Goal: Task Accomplishment & Management: Use online tool/utility

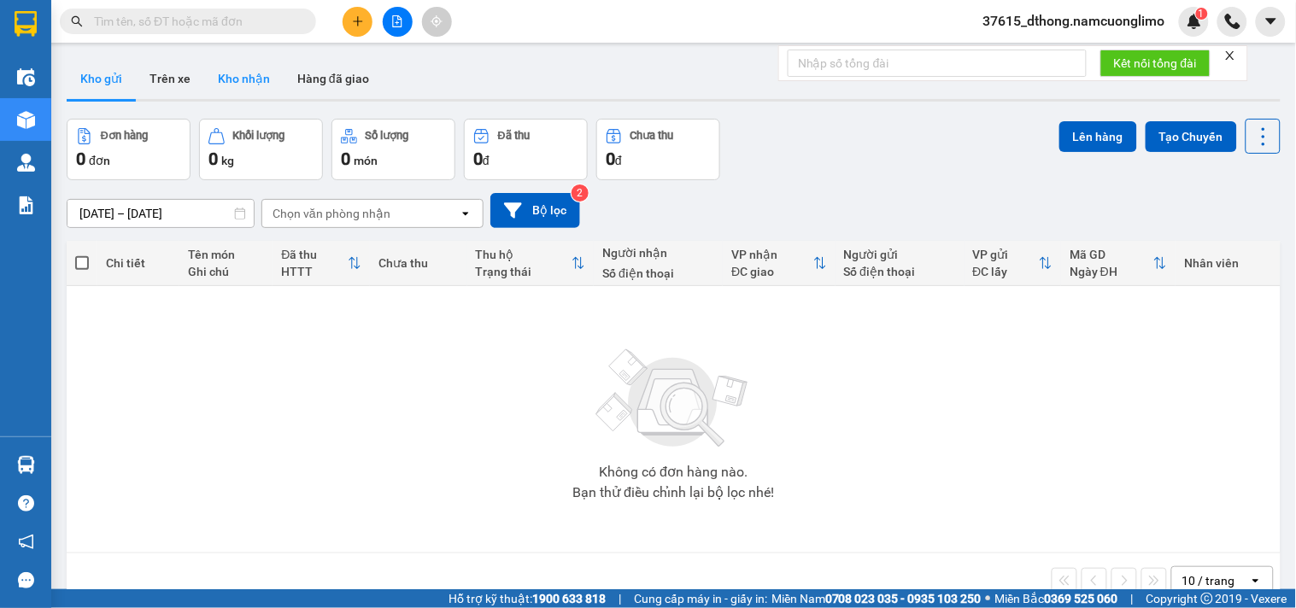
click at [238, 81] on button "Kho nhận" at bounding box center [243, 78] width 79 height 41
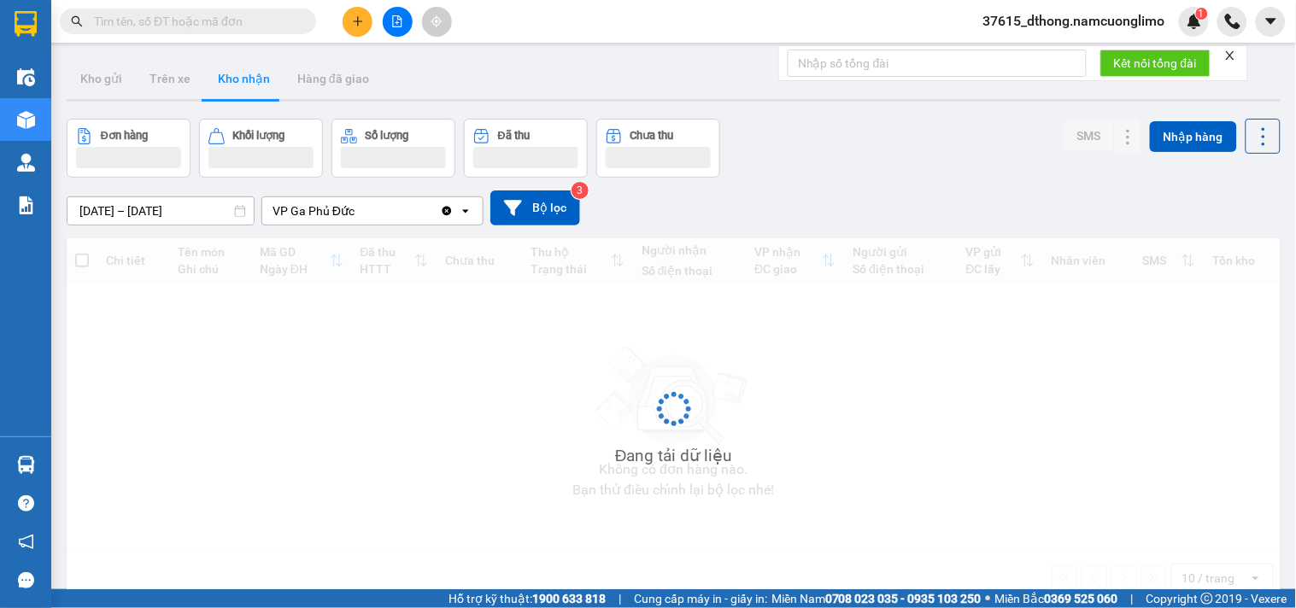
click at [238, 81] on button "Kho nhận" at bounding box center [243, 78] width 79 height 41
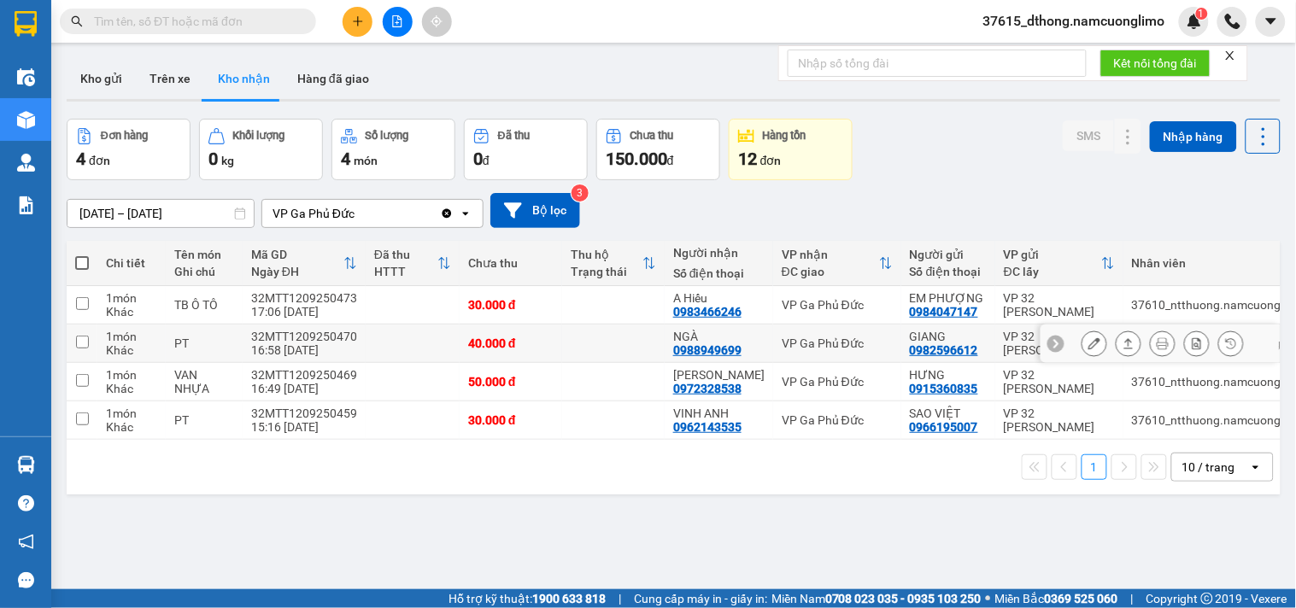
click at [83, 344] on input "checkbox" at bounding box center [82, 342] width 13 height 13
checkbox input "true"
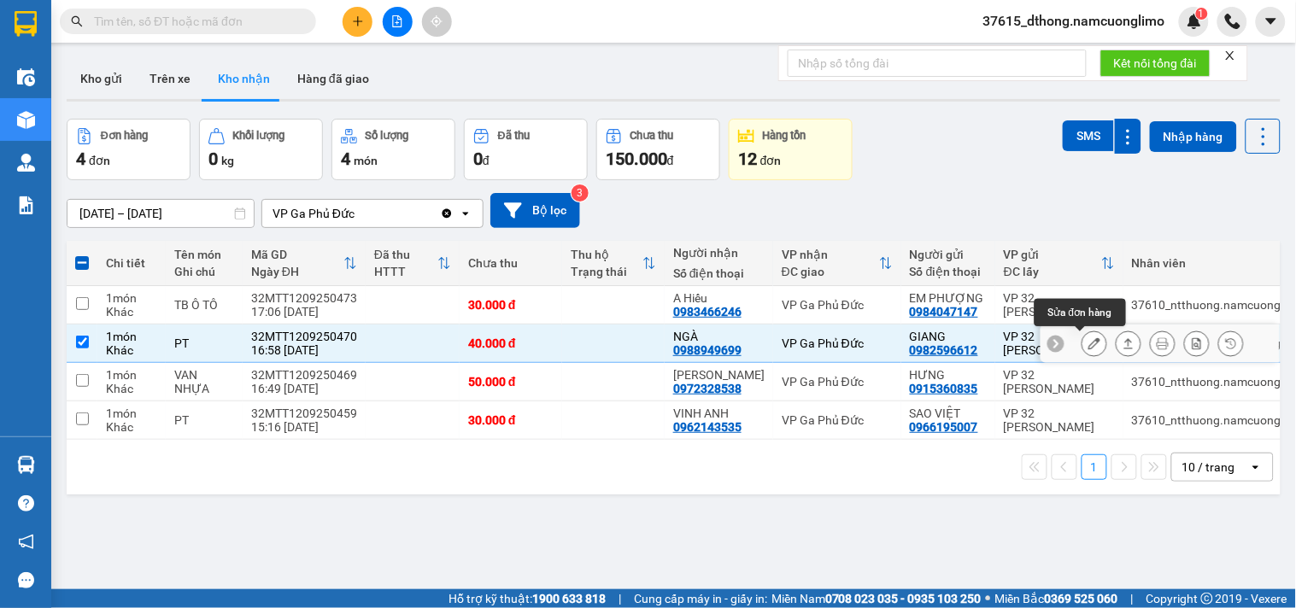
click at [1089, 347] on icon at bounding box center [1095, 344] width 12 height 12
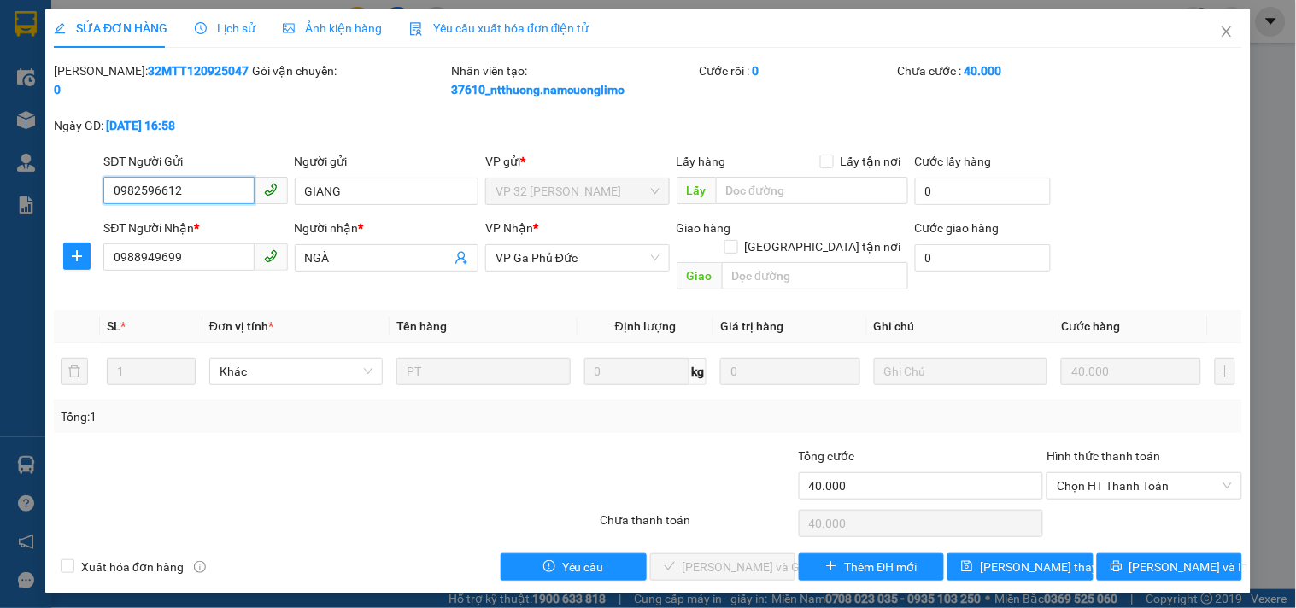
type input "0982596612"
type input "GIANG"
type input "0988949699"
type input "NGÀ"
type input "40.000"
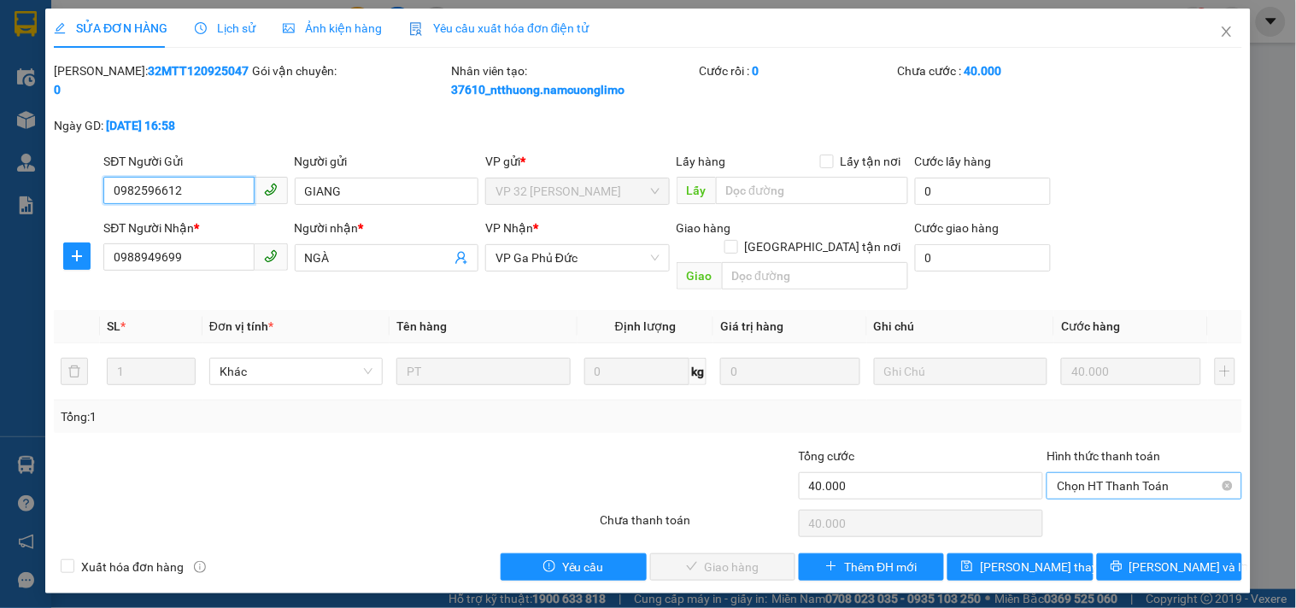
click at [1108, 473] on span "Chọn HT Thanh Toán" at bounding box center [1144, 486] width 174 height 26
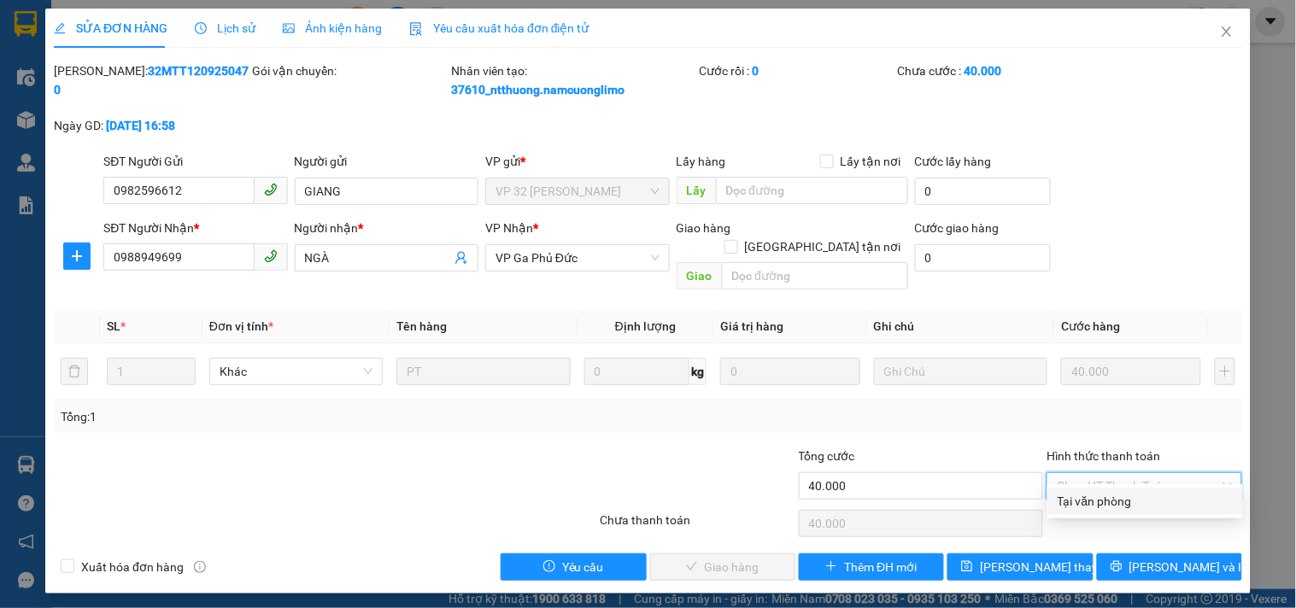
click at [1094, 507] on div "Tại văn phòng" at bounding box center [1145, 501] width 175 height 19
type input "0"
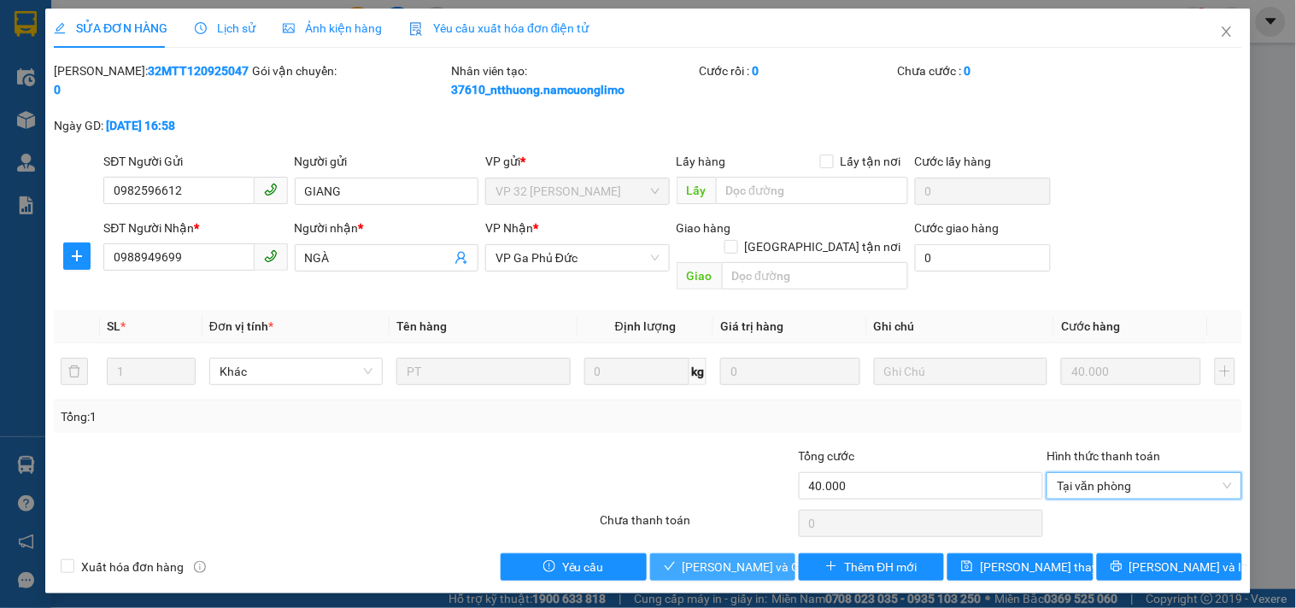
drag, startPoint x: 710, startPoint y: 553, endPoint x: 733, endPoint y: 533, distance: 30.3
click at [711, 558] on span "[PERSON_NAME] và Giao hàng" at bounding box center [765, 567] width 164 height 19
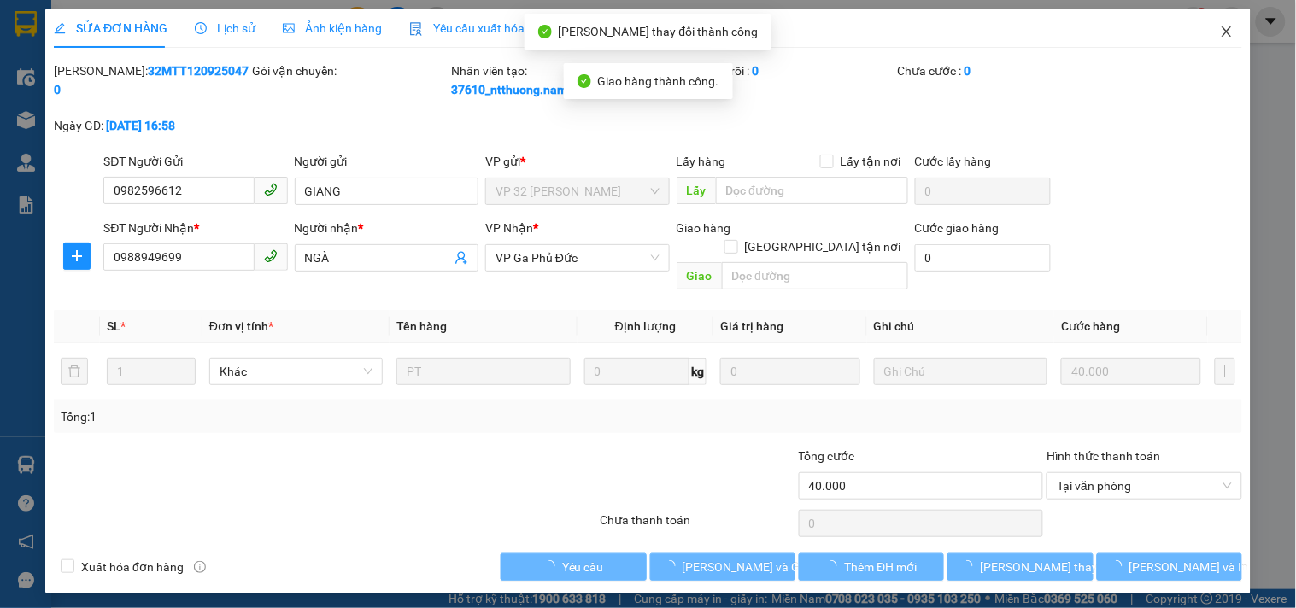
click at [1227, 32] on icon "close" at bounding box center [1226, 31] width 9 height 10
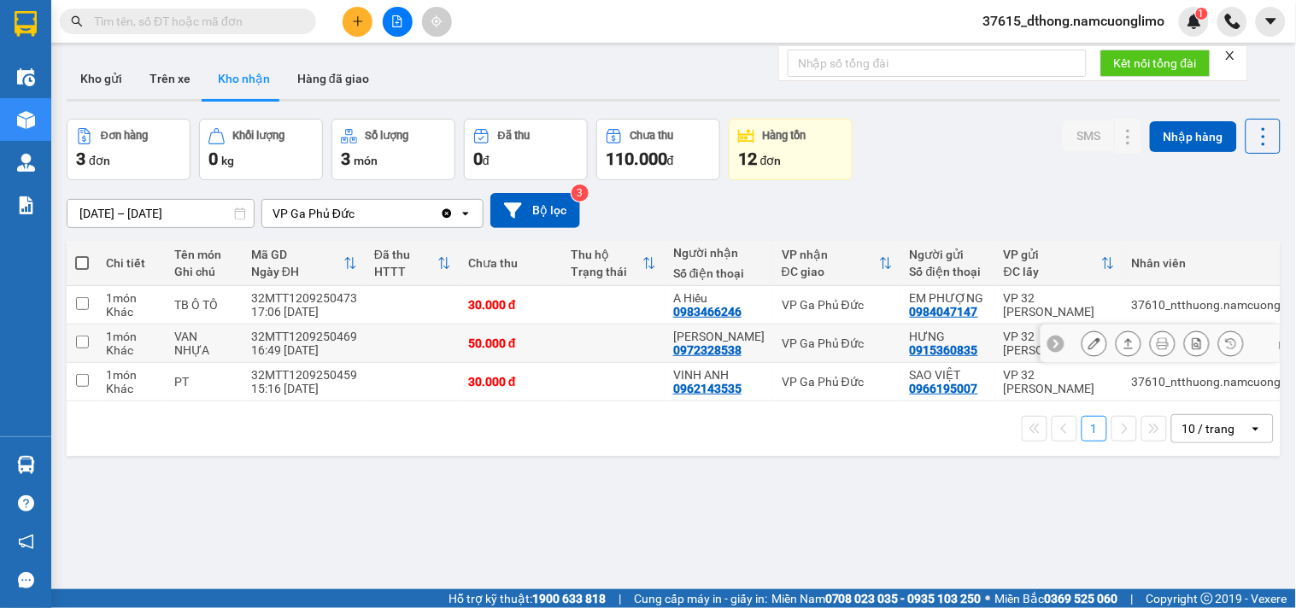
click at [83, 344] on input "checkbox" at bounding box center [82, 342] width 13 height 13
checkbox input "true"
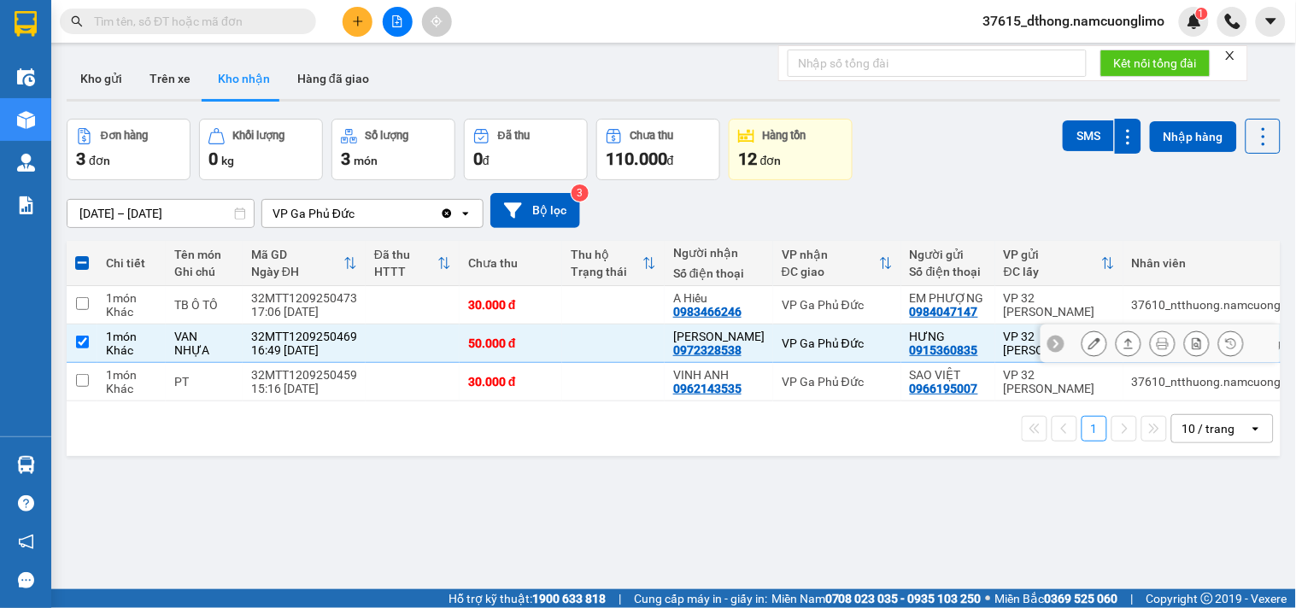
click at [1089, 345] on icon at bounding box center [1095, 344] width 12 height 12
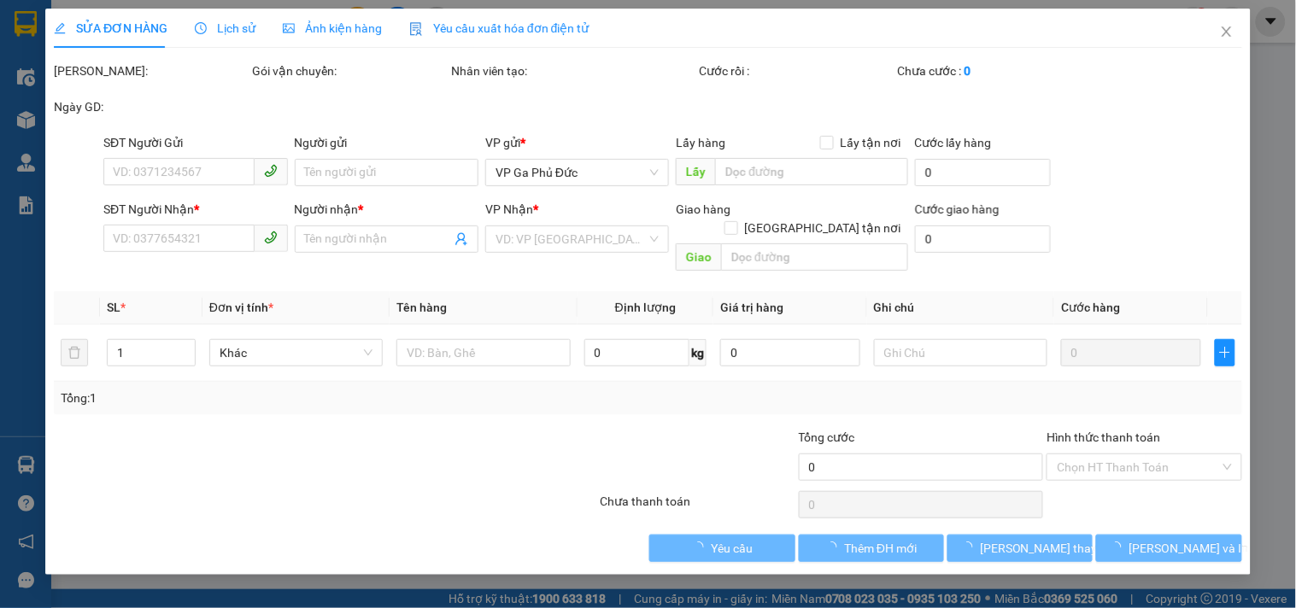
type input "0915360835"
type input "HƯNG"
type input "0972328538"
type input "[PERSON_NAME]"
type input "50.000"
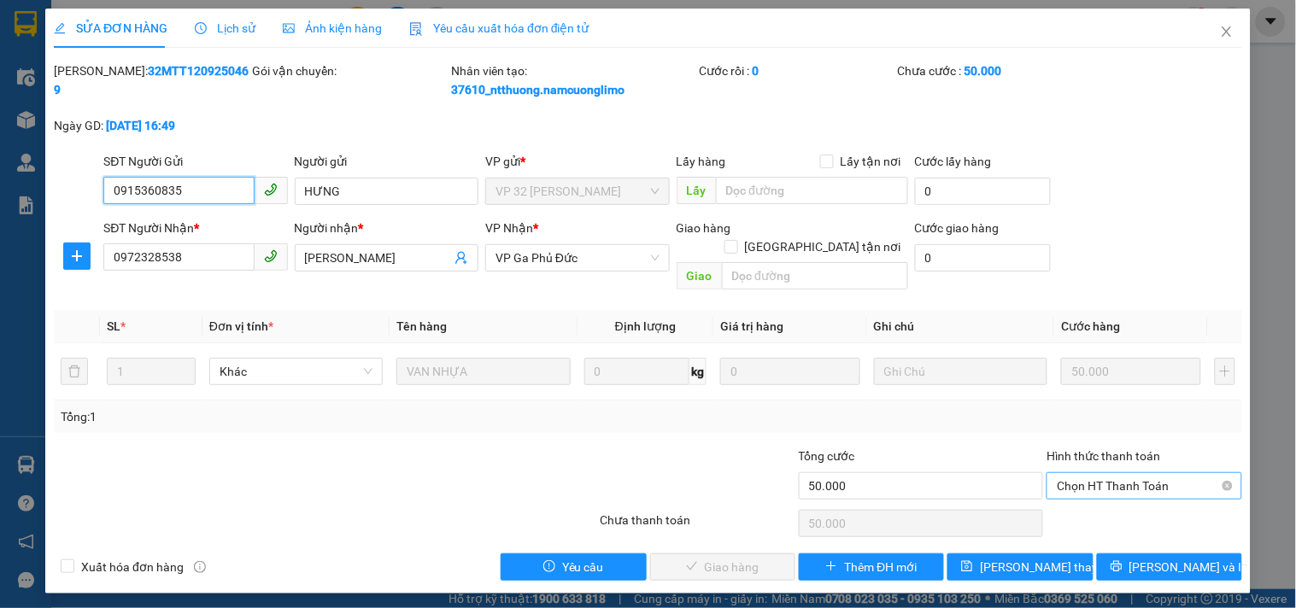
click at [1138, 473] on span "Chọn HT Thanh Toán" at bounding box center [1144, 486] width 174 height 26
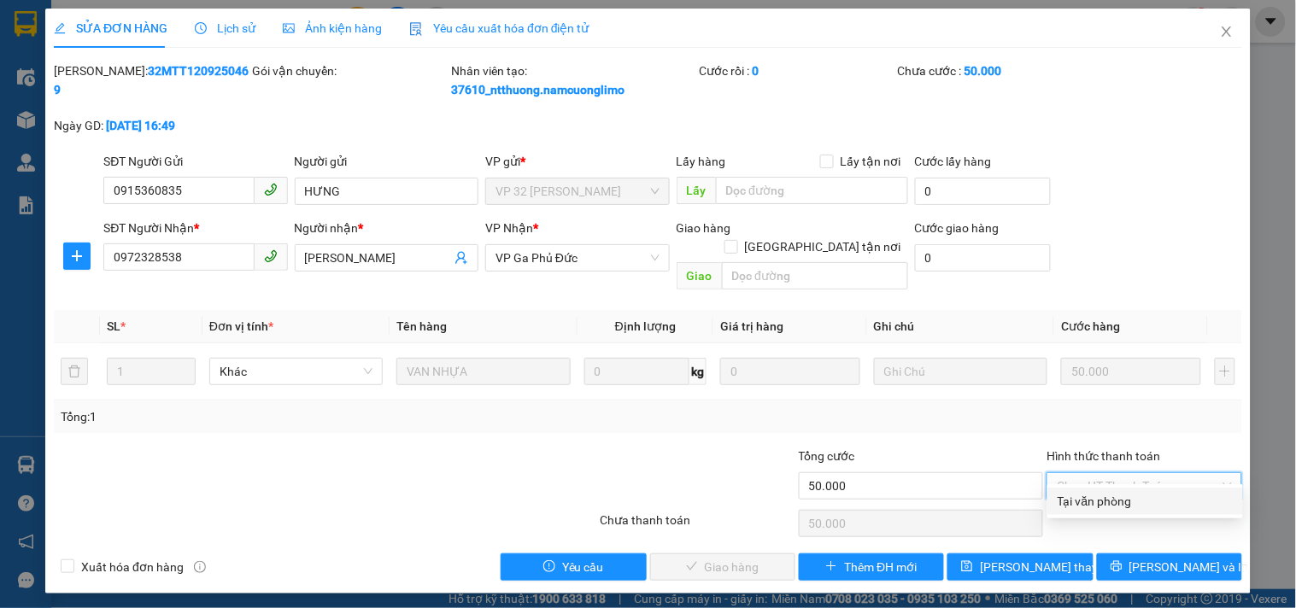
click at [1106, 505] on div "Tại văn phòng" at bounding box center [1145, 501] width 175 height 19
type input "0"
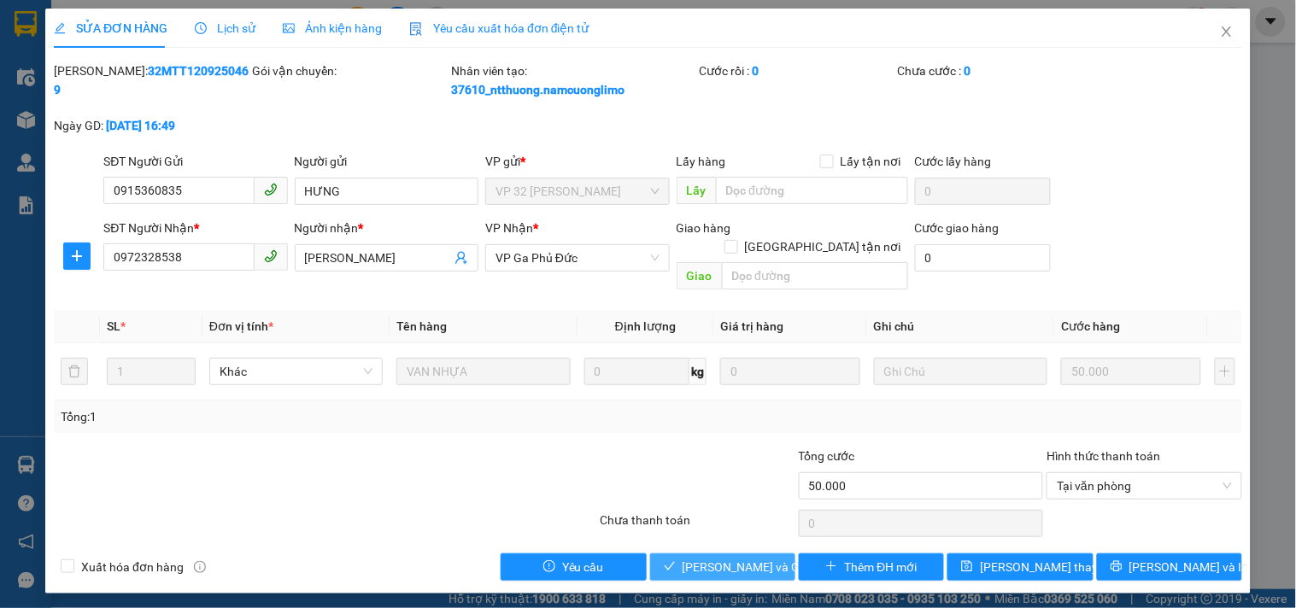
drag, startPoint x: 759, startPoint y: 552, endPoint x: 1027, endPoint y: 504, distance: 272.6
click at [761, 558] on span "[PERSON_NAME] và Giao hàng" at bounding box center [765, 567] width 164 height 19
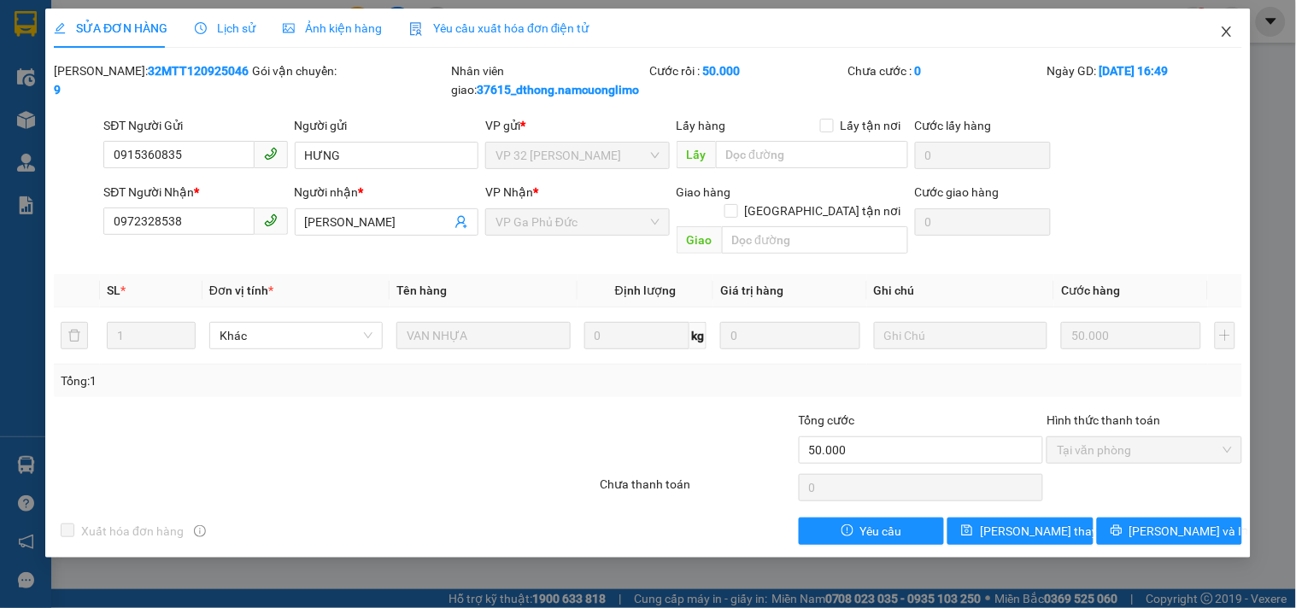
click at [1229, 37] on icon "close" at bounding box center [1227, 32] width 14 height 14
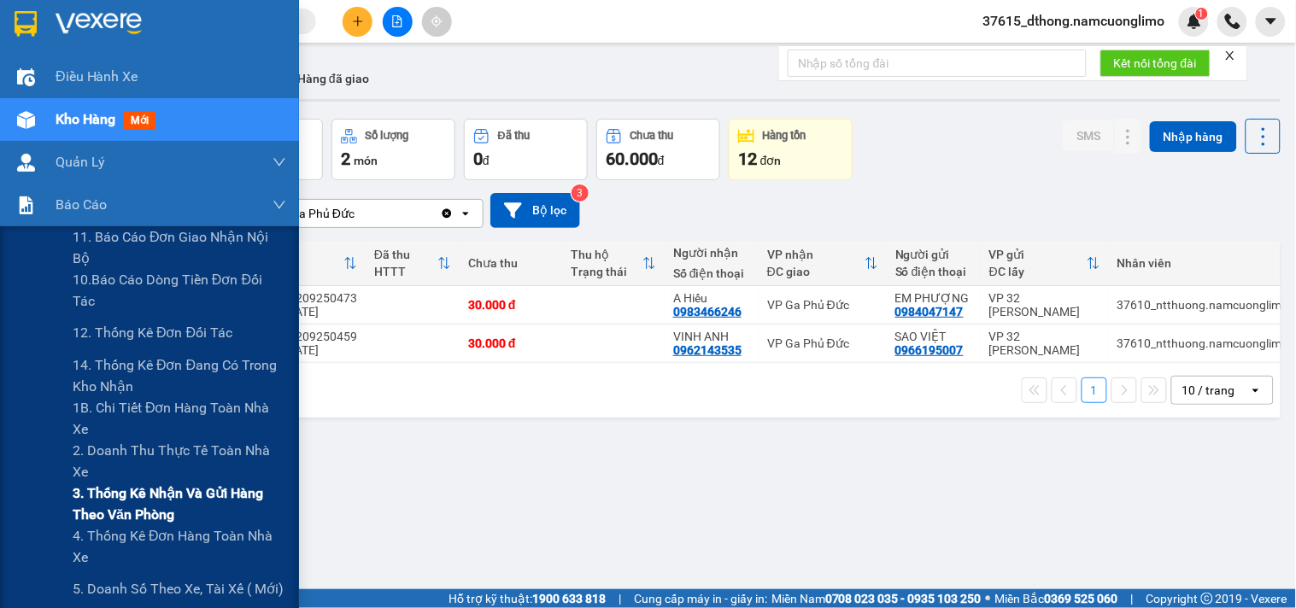
click at [144, 506] on span "3. Thống kê nhận và gửi hàng theo văn phòng" at bounding box center [180, 504] width 214 height 43
